Goal: Task Accomplishment & Management: Manage account settings

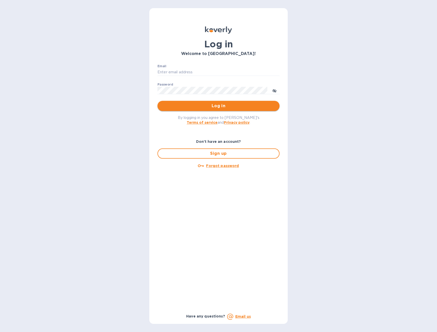
type input "[EMAIL_ADDRESS][DOMAIN_NAME]"
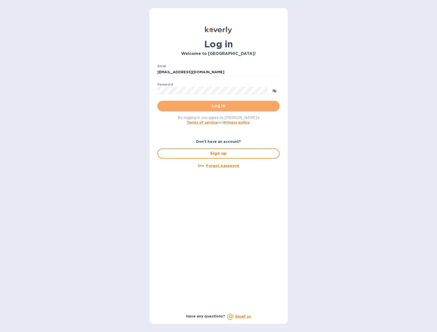
click at [224, 110] on button "Log in" at bounding box center [218, 106] width 122 height 10
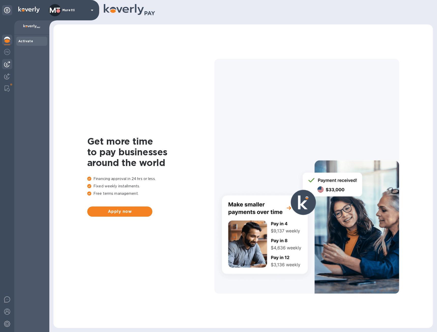
click at [7, 63] on img at bounding box center [7, 64] width 6 height 6
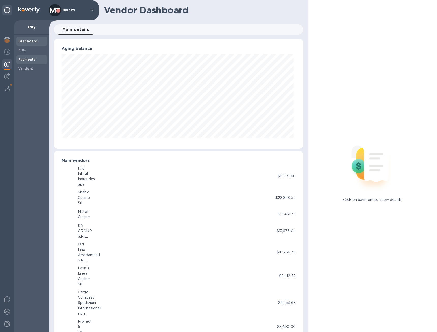
scroll to position [254182, 254045]
click at [26, 59] on b "Payments" at bounding box center [26, 59] width 17 height 4
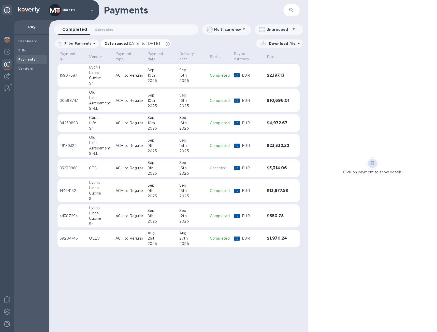
click at [170, 43] on icon at bounding box center [168, 44] width 4 height 4
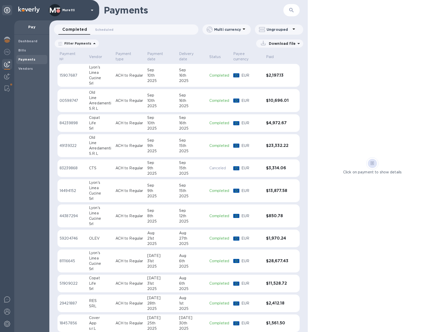
click at [154, 169] on div "9th" at bounding box center [161, 167] width 28 height 5
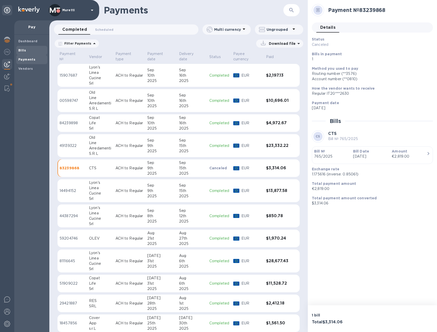
click at [28, 49] on span "Bills" at bounding box center [31, 50] width 27 height 5
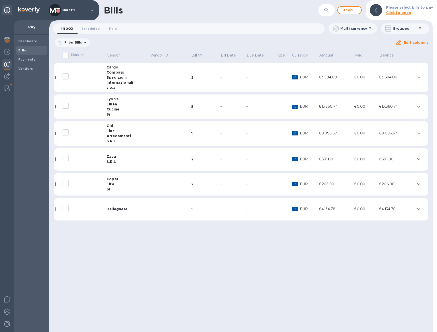
click at [0, 0] on icon at bounding box center [0, 0] width 0 height 0
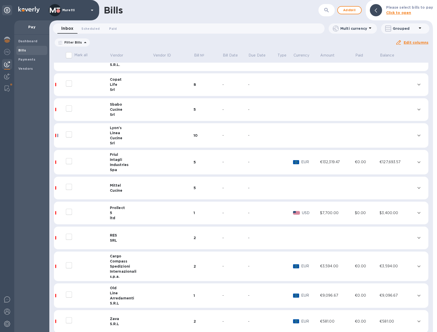
scroll to position [22, 0]
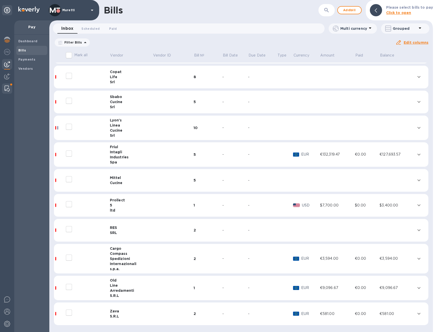
click at [8, 86] on img at bounding box center [7, 88] width 5 height 6
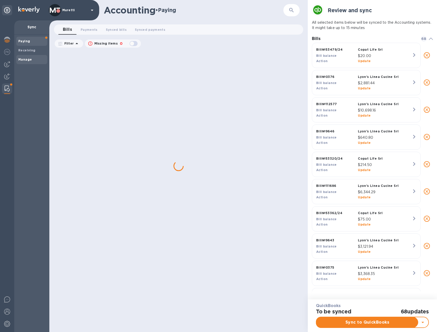
scroll to position [246, 121]
click at [29, 59] on b "Manage" at bounding box center [24, 59] width 13 height 4
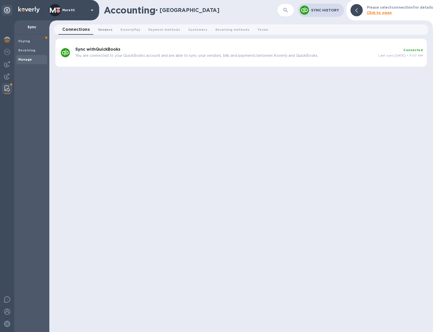
click at [107, 27] on span "Vendors 0" at bounding box center [105, 29] width 14 height 5
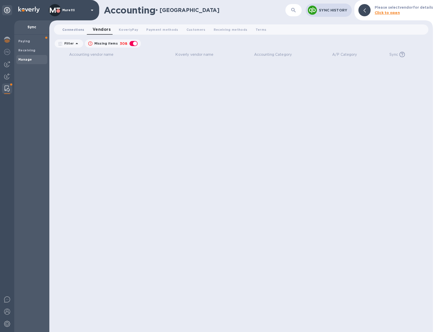
click at [73, 30] on span "Connections 0" at bounding box center [73, 29] width 22 height 5
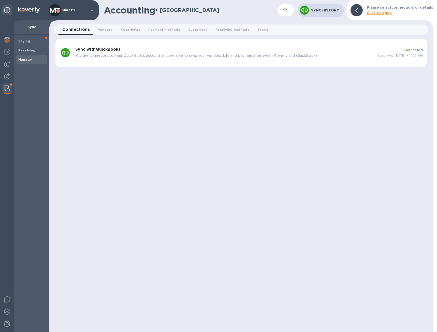
click at [93, 47] on b "Sync with QuickBooks" at bounding box center [97, 49] width 45 height 5
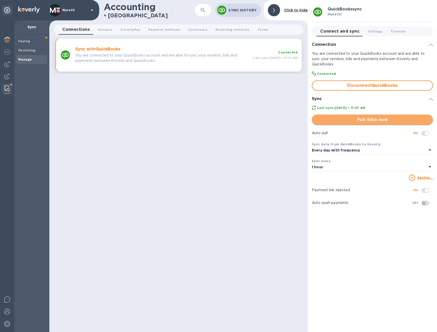
click at [364, 120] on span "Pull data now" at bounding box center [372, 119] width 113 height 6
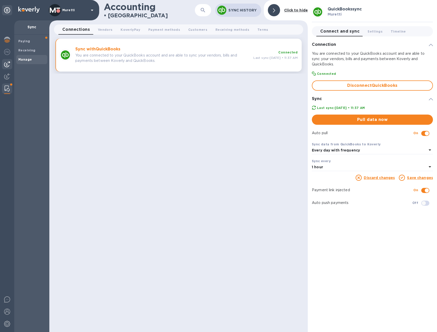
click at [9, 63] on img at bounding box center [7, 64] width 6 height 6
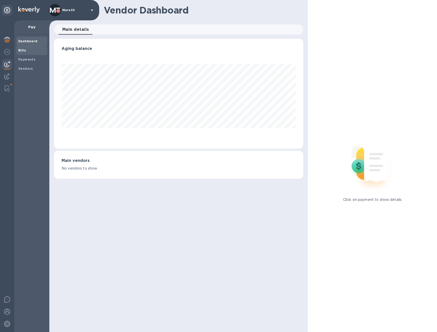
click at [25, 52] on span "Bills" at bounding box center [22, 50] width 8 height 5
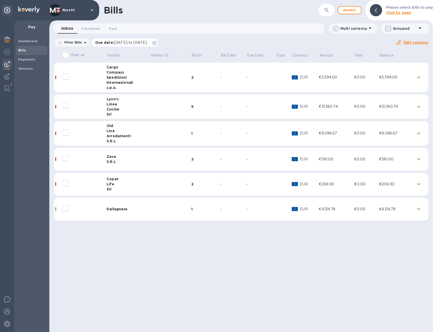
click at [156, 42] on icon at bounding box center [154, 43] width 4 height 4
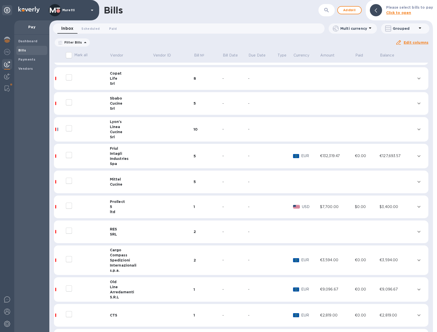
scroll to position [47, 0]
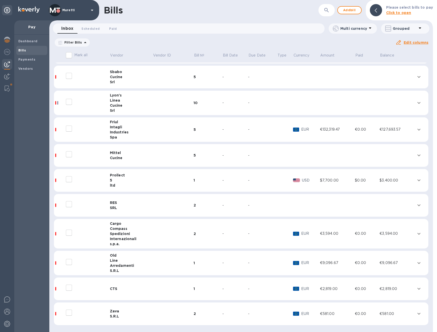
click at [123, 287] on div "CTS" at bounding box center [131, 288] width 43 height 5
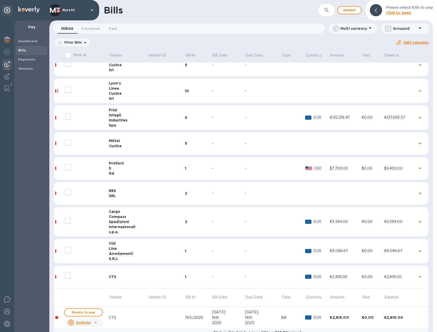
scroll to position [99, 0]
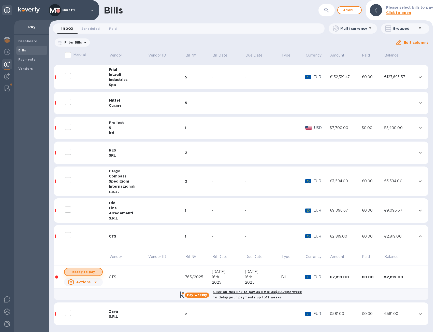
click at [92, 272] on span "Ready to pay" at bounding box center [83, 272] width 29 height 6
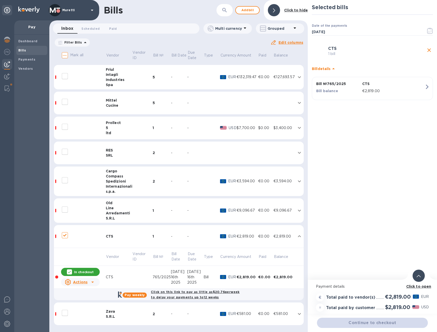
checkbox input "true"
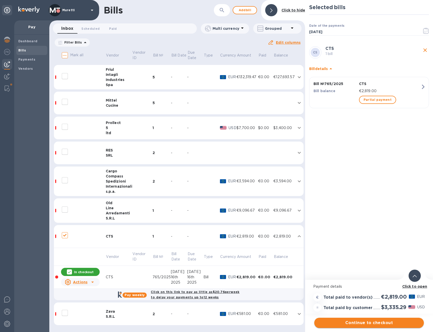
click at [373, 322] on span "Continue to checkout" at bounding box center [368, 322] width 101 height 6
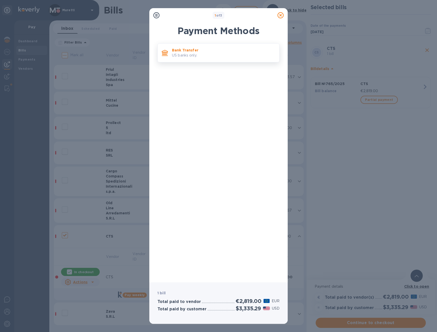
click at [203, 55] on p "US banks only." at bounding box center [223, 55] width 103 height 5
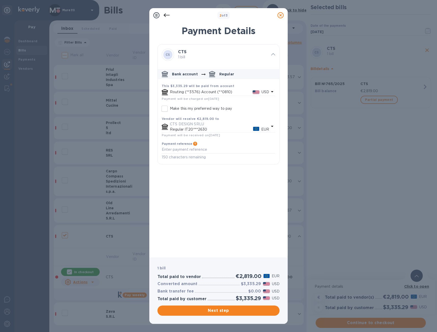
click at [165, 108] on input "Make this my preferred way to pay" at bounding box center [164, 108] width 11 height 11
checkbox input "true"
click at [222, 311] on span "Next step" at bounding box center [218, 310] width 114 height 6
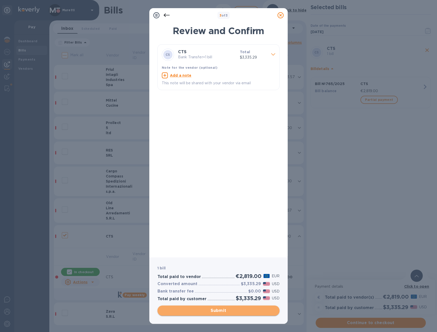
click at [235, 308] on span "Submit" at bounding box center [218, 310] width 114 height 6
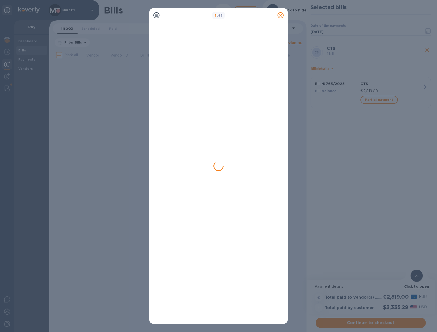
scroll to position [0, 0]
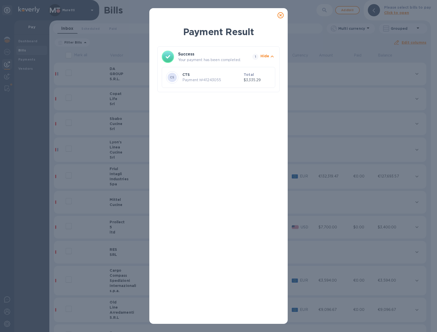
click at [224, 78] on p "Payment № 41243055" at bounding box center [211, 79] width 59 height 5
click at [279, 16] on icon at bounding box center [280, 15] width 6 height 6
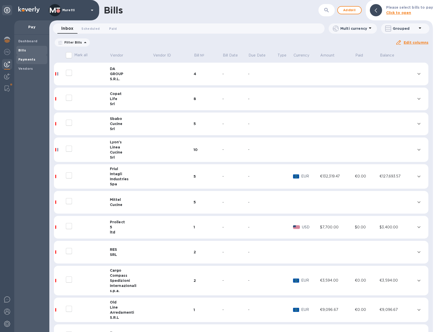
click at [33, 59] on b "Payments" at bounding box center [26, 59] width 17 height 4
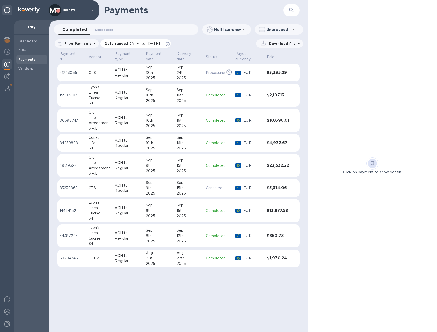
click at [170, 44] on icon at bounding box center [168, 44] width 4 height 4
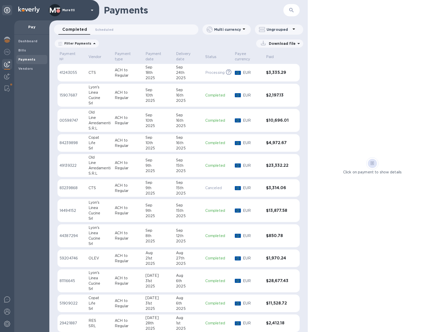
click at [140, 77] on p "ACH to Regular" at bounding box center [128, 72] width 27 height 11
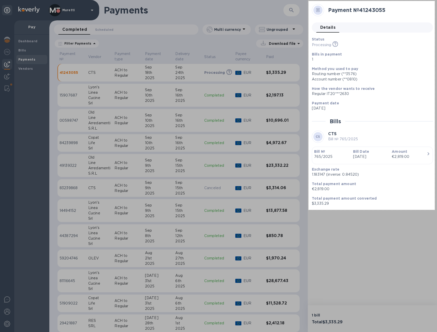
drag, startPoint x: 308, startPoint y: 1, endPoint x: 435, endPoint y: 210, distance: 243.7
click at [435, 210] on div "496 X 820" at bounding box center [218, 166] width 437 height 332
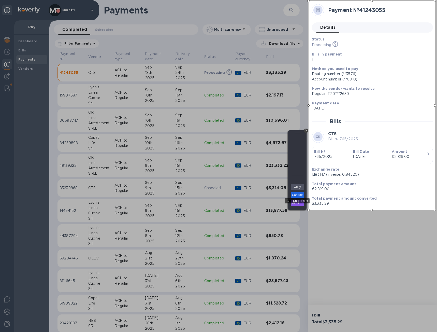
click at [301, 194] on link "Capture" at bounding box center [297, 195] width 13 height 6
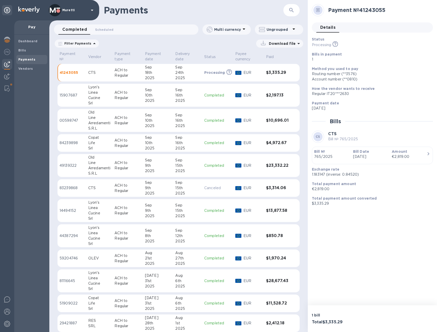
click at [177, 75] on div "24th" at bounding box center [187, 72] width 25 height 5
